Goal: Find specific page/section: Find specific page/section

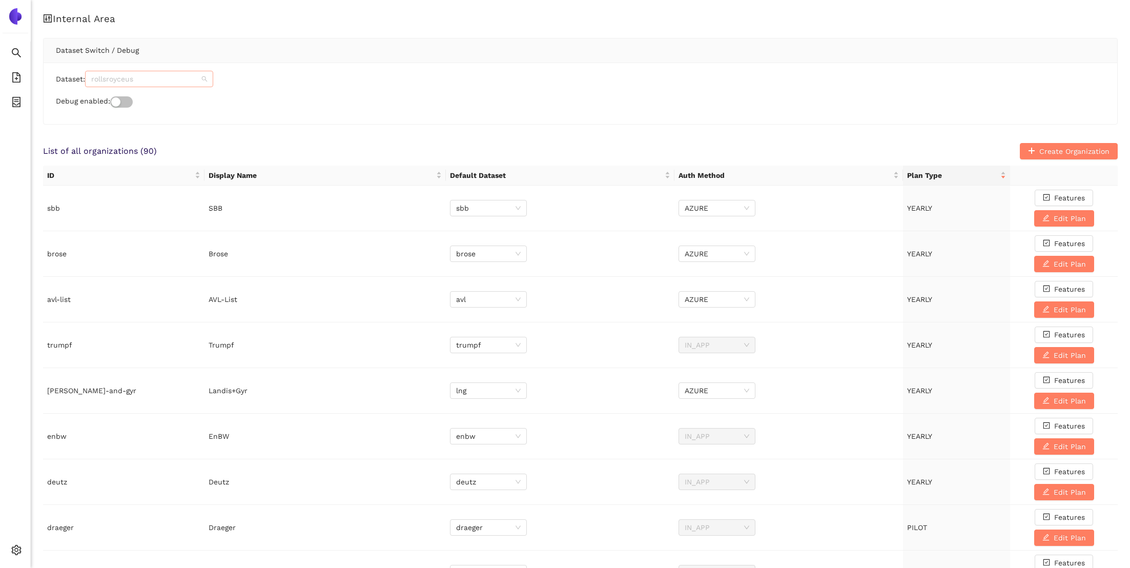
click at [194, 80] on span "rollsroyceus" at bounding box center [149, 78] width 116 height 15
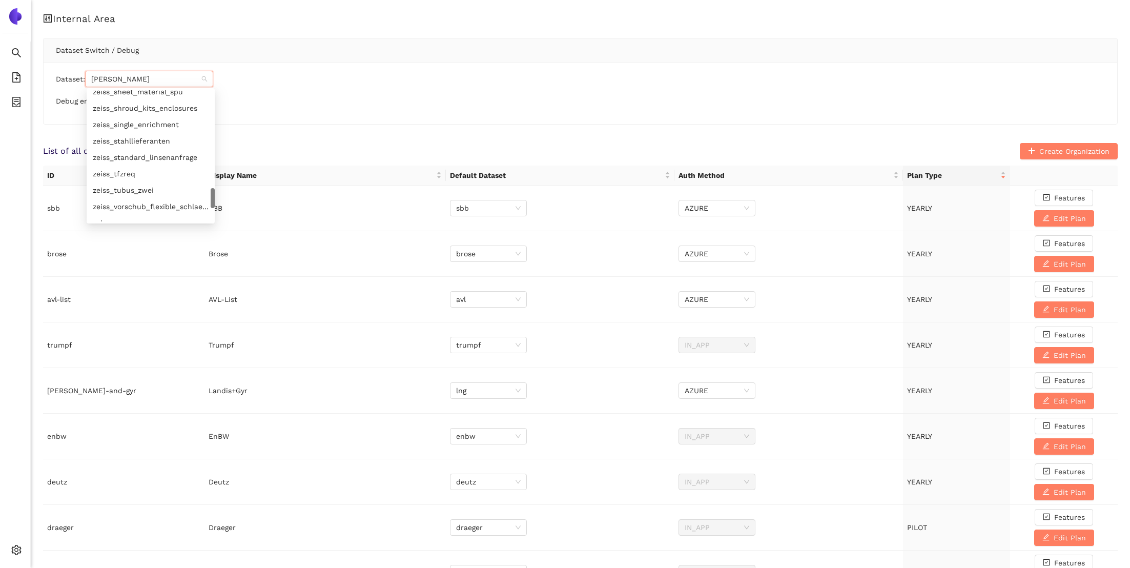
scroll to position [598, 0]
type input "zeiss"
click at [152, 94] on div "zeiss" at bounding box center [151, 98] width 116 height 11
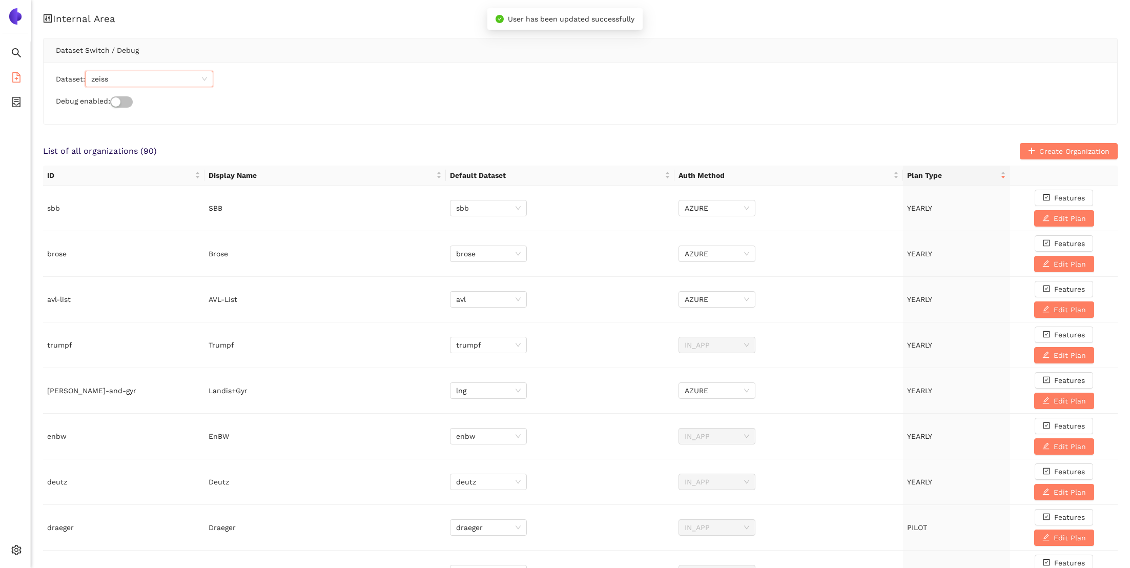
click at [17, 77] on icon "file-add" at bounding box center [16, 77] width 10 height 10
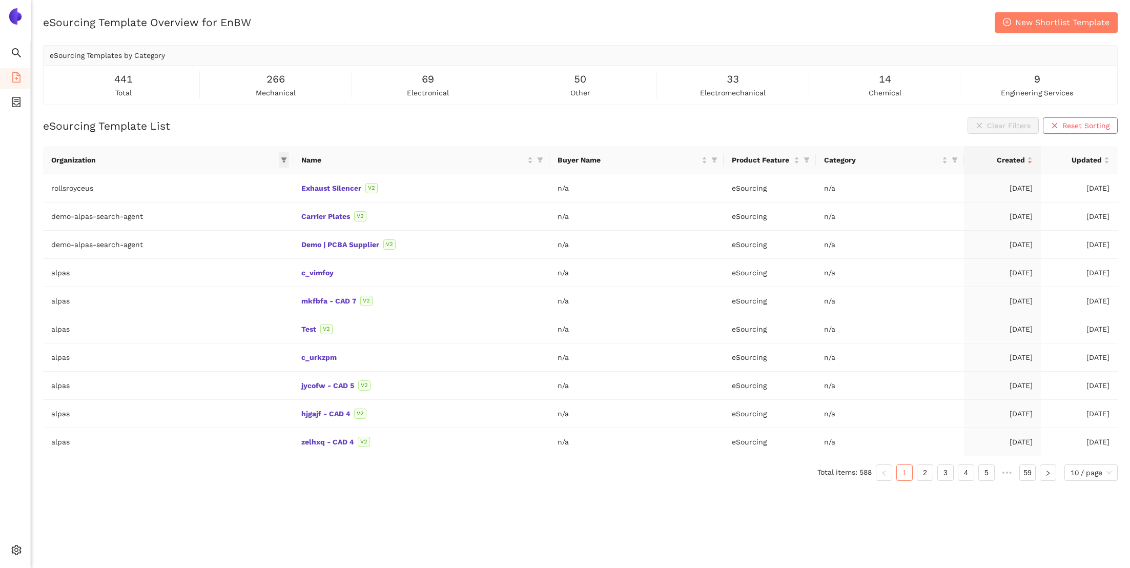
click at [284, 158] on icon "filter" at bounding box center [284, 160] width 6 height 5
click at [251, 189] on span at bounding box center [230, 181] width 108 height 16
type input "[PERSON_NAME]"
click at [215, 201] on span "zeiss" at bounding box center [212, 204] width 21 height 8
checkbox input "true"
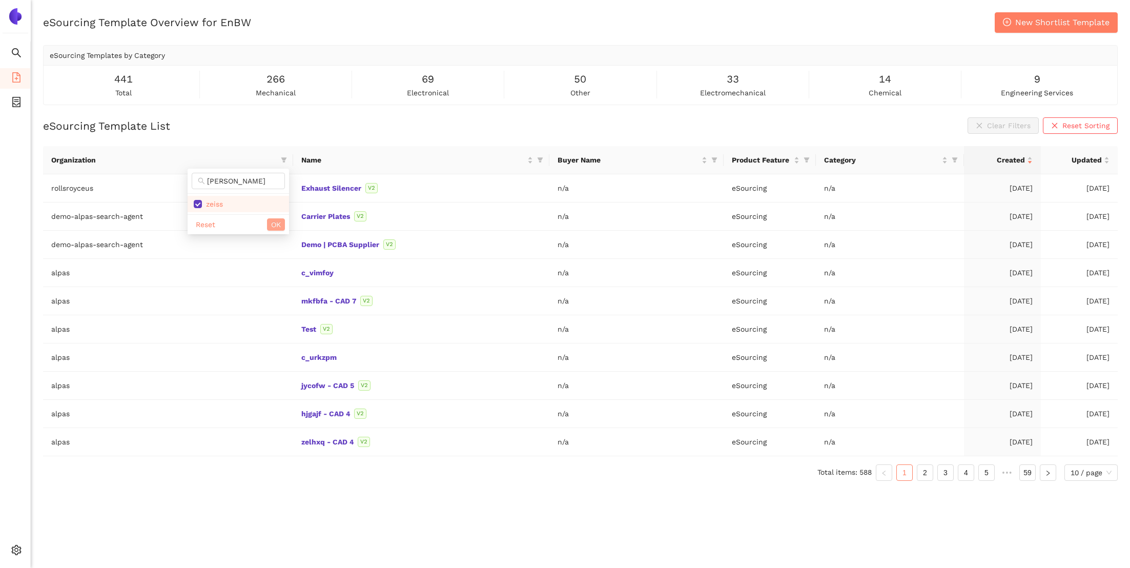
click at [276, 221] on span "OK" at bounding box center [276, 224] width 10 height 11
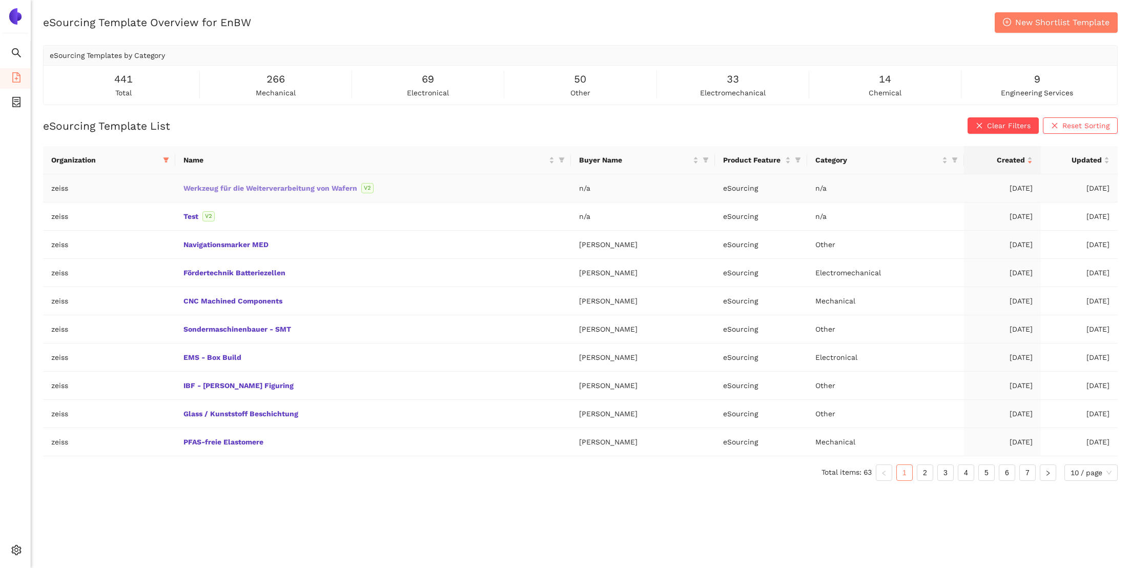
click at [0, 0] on link "Werkzeug für die Weiterverarbeitung von Wafern" at bounding box center [0, 0] width 0 height 0
